Goal: Task Accomplishment & Management: Manage account settings

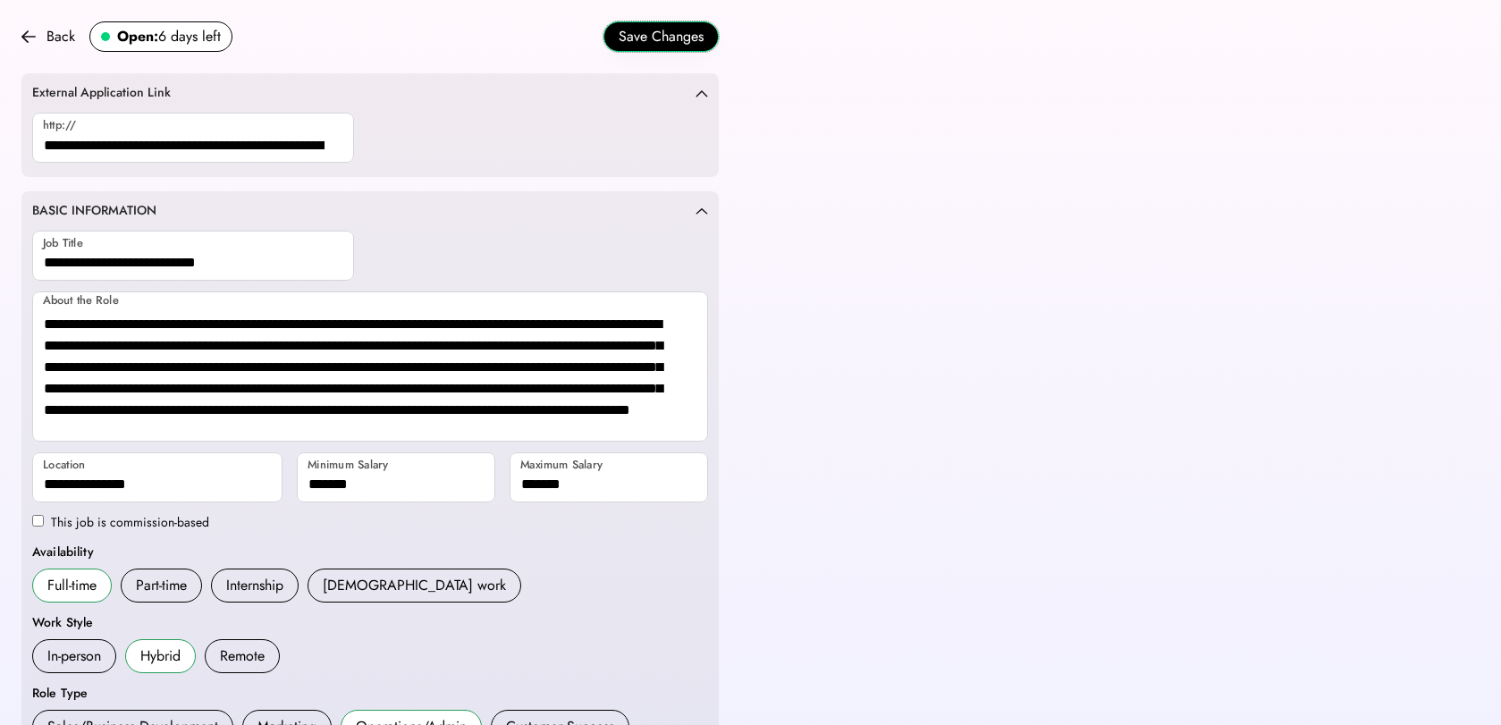
click at [685, 31] on button "Save Changes" at bounding box center [661, 36] width 115 height 30
click at [51, 38] on div "Back" at bounding box center [60, 36] width 29 height 21
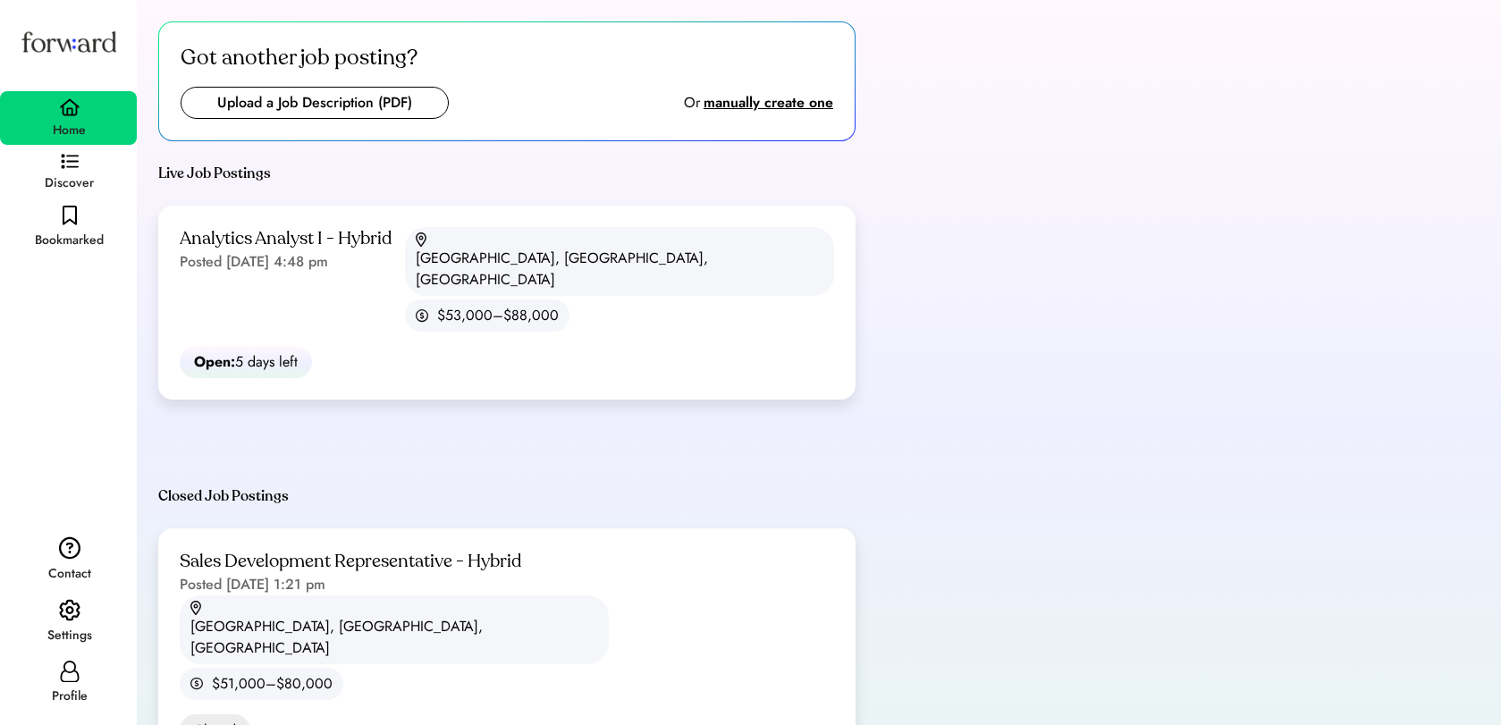
click at [74, 42] on img at bounding box center [69, 41] width 102 height 55
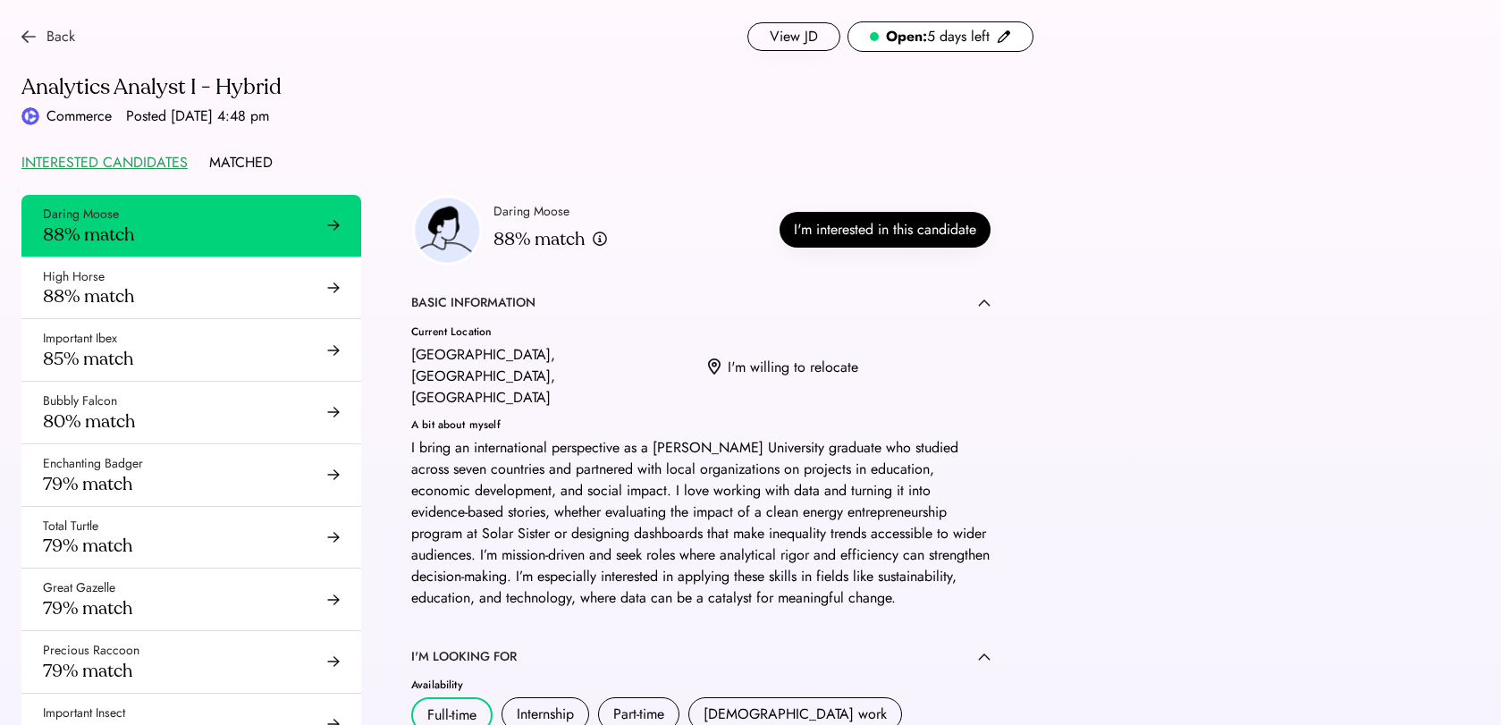
click at [38, 37] on div "Back" at bounding box center [48, 36] width 54 height 21
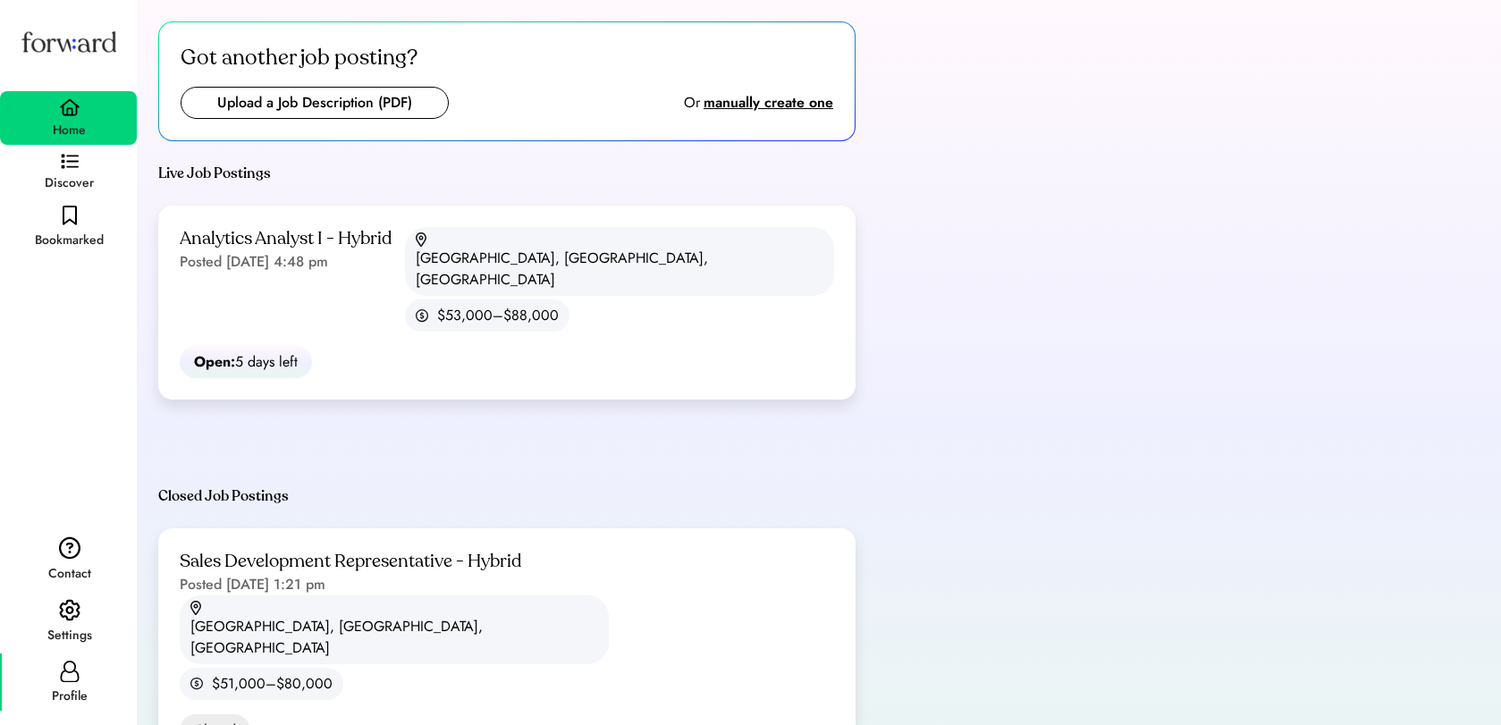
click at [75, 677] on icon at bounding box center [69, 671] width 21 height 21
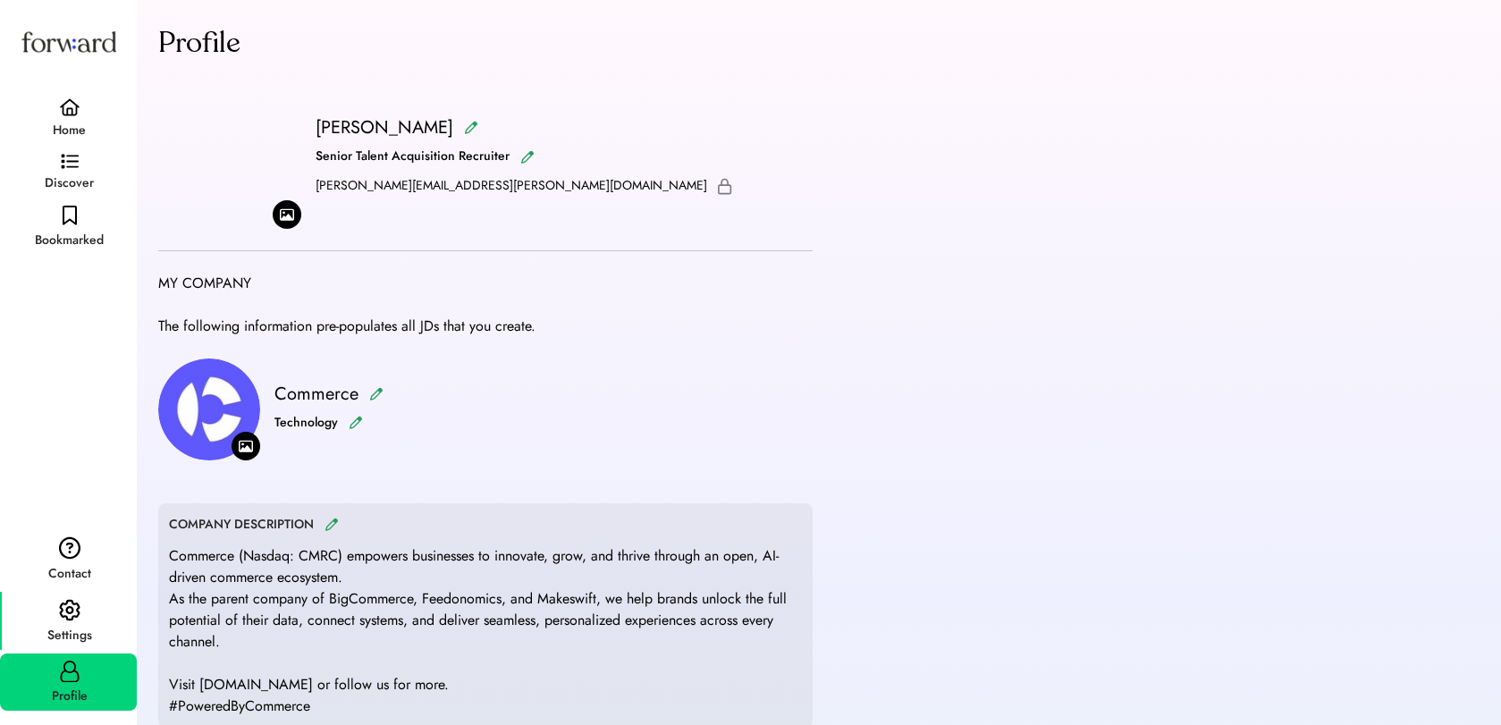
click at [65, 619] on img at bounding box center [69, 610] width 21 height 23
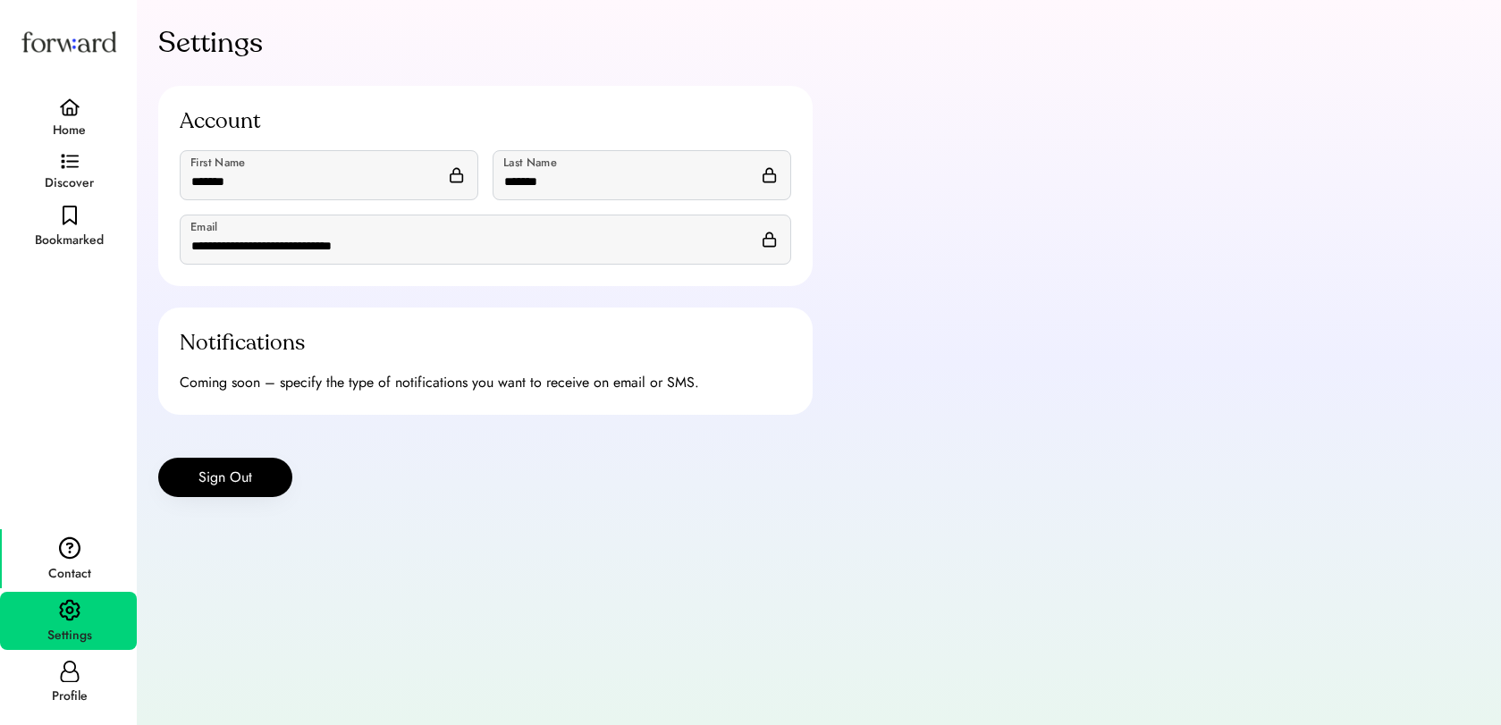
click at [72, 553] on img at bounding box center [69, 548] width 21 height 23
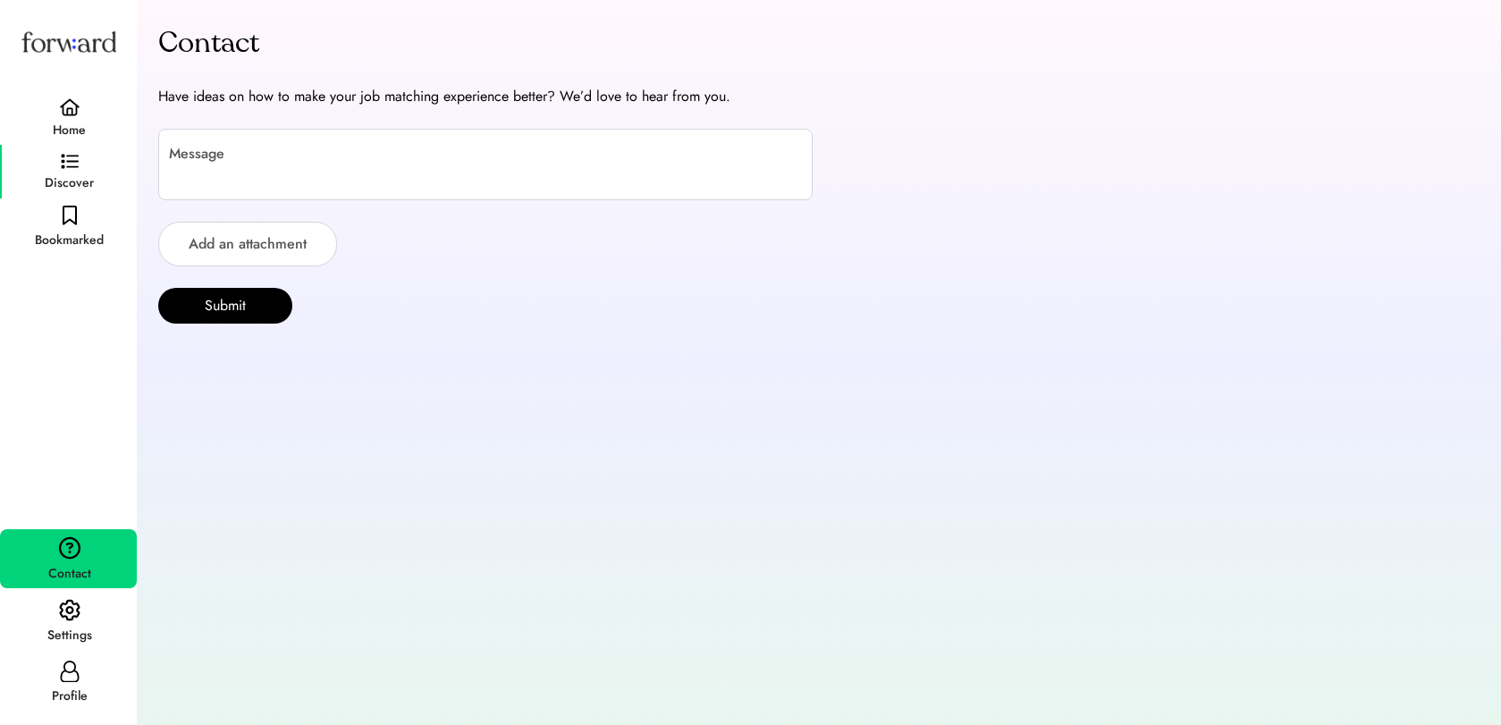
click at [70, 162] on img at bounding box center [70, 162] width 18 height 16
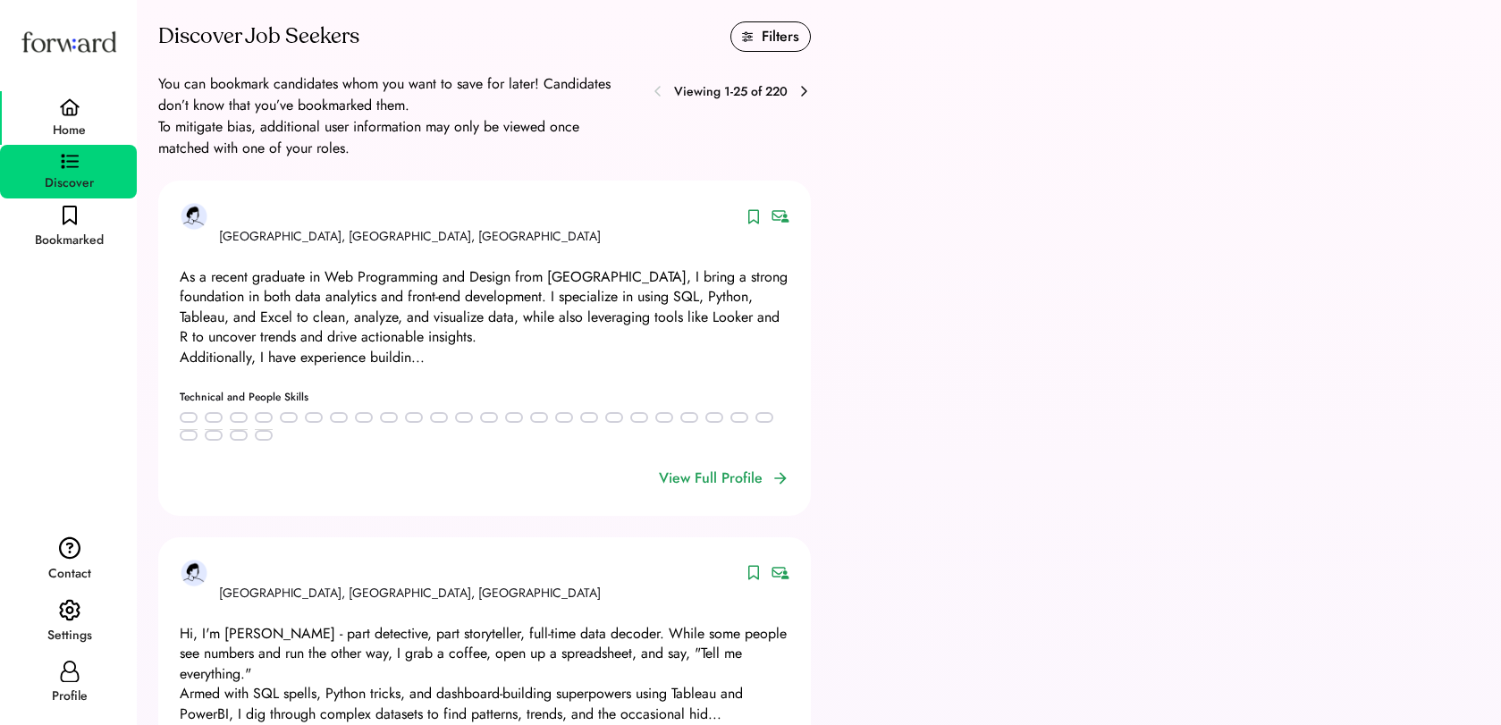
click at [74, 123] on div "Home" at bounding box center [69, 130] width 33 height 21
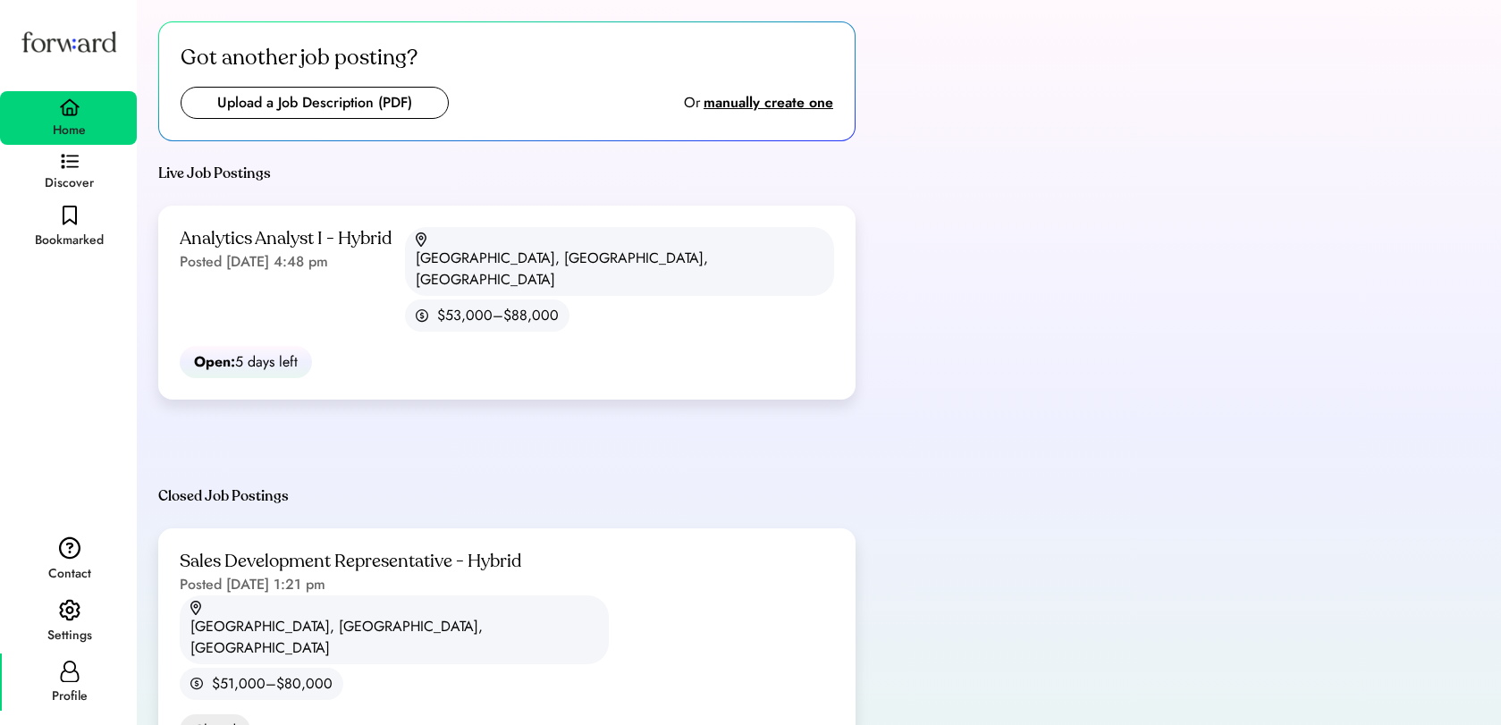
click at [75, 686] on div "Profile" at bounding box center [70, 696] width 36 height 21
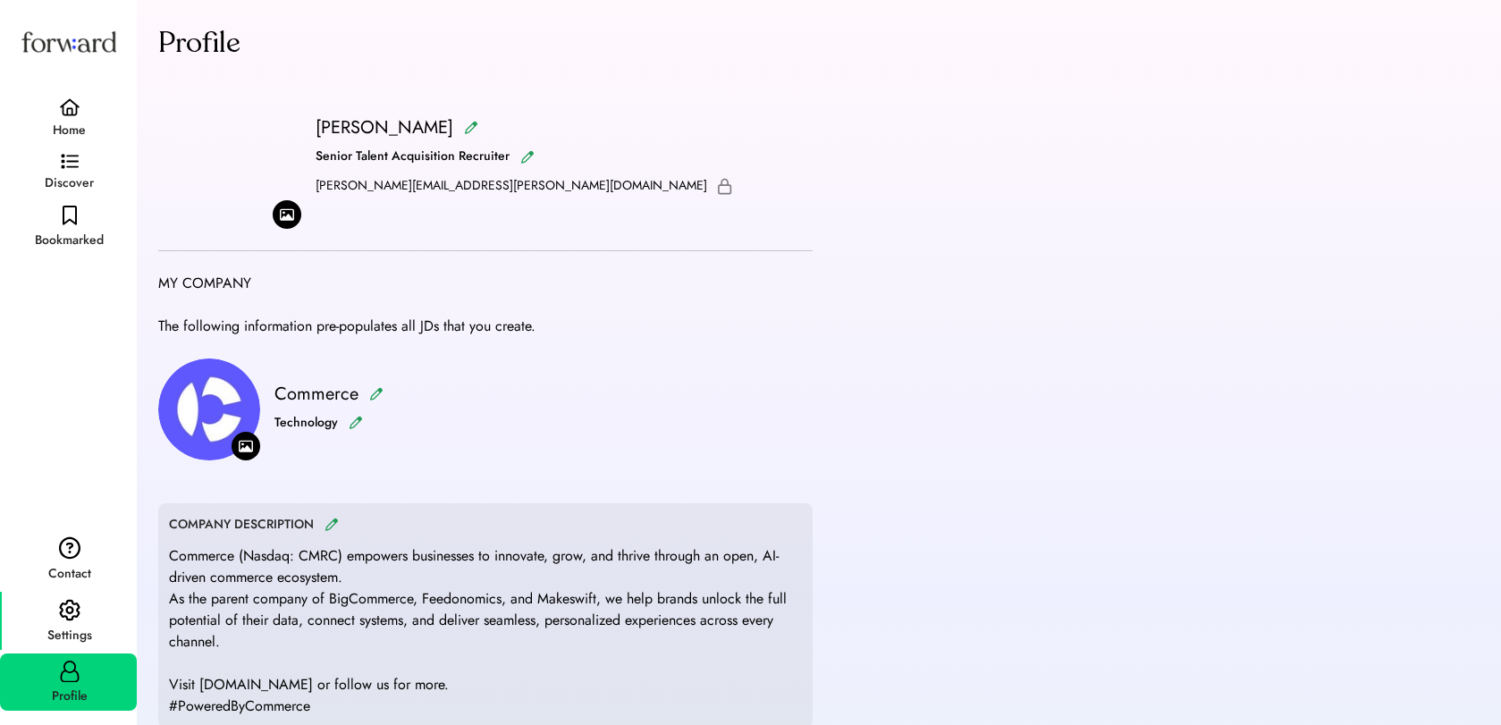
click at [69, 611] on img at bounding box center [69, 610] width 21 height 23
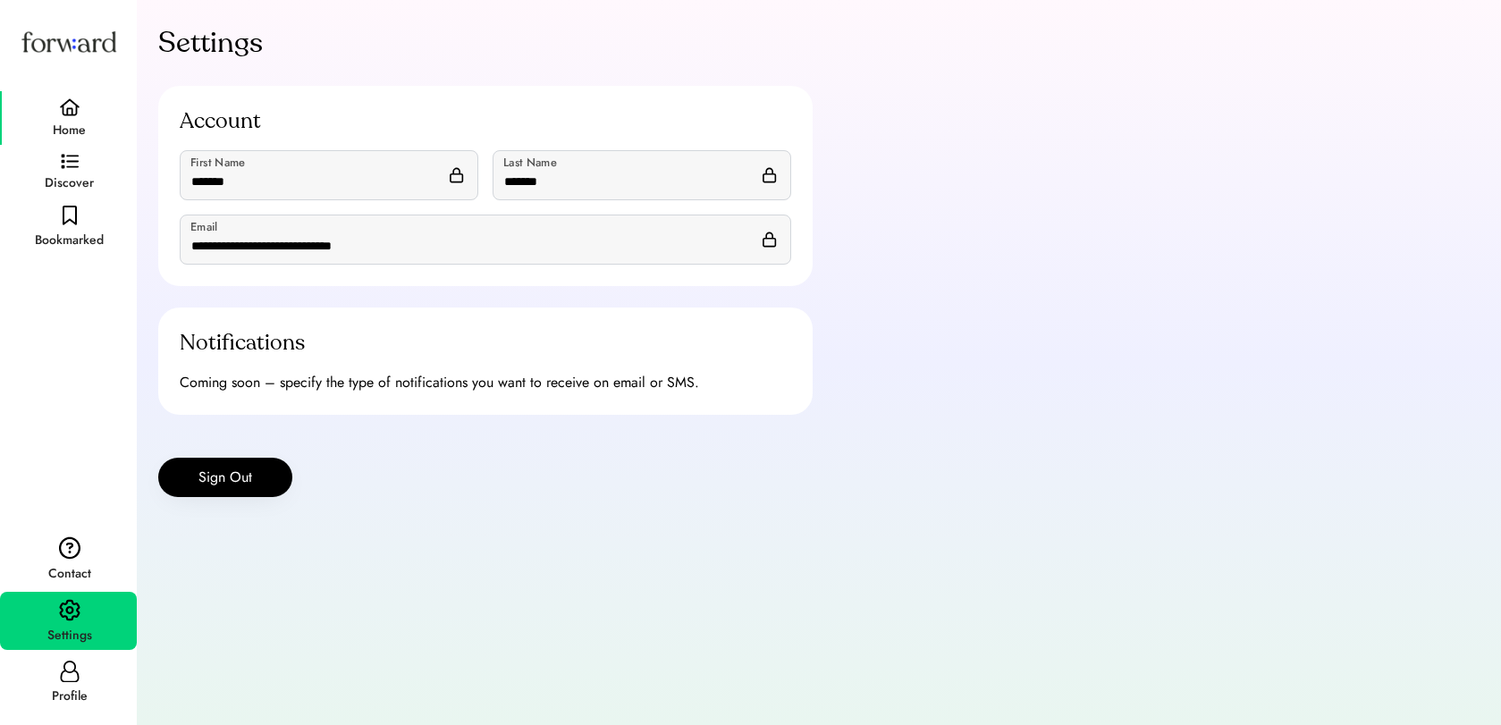
click at [74, 110] on img at bounding box center [69, 107] width 21 height 18
